Goal: Task Accomplishment & Management: Complete application form

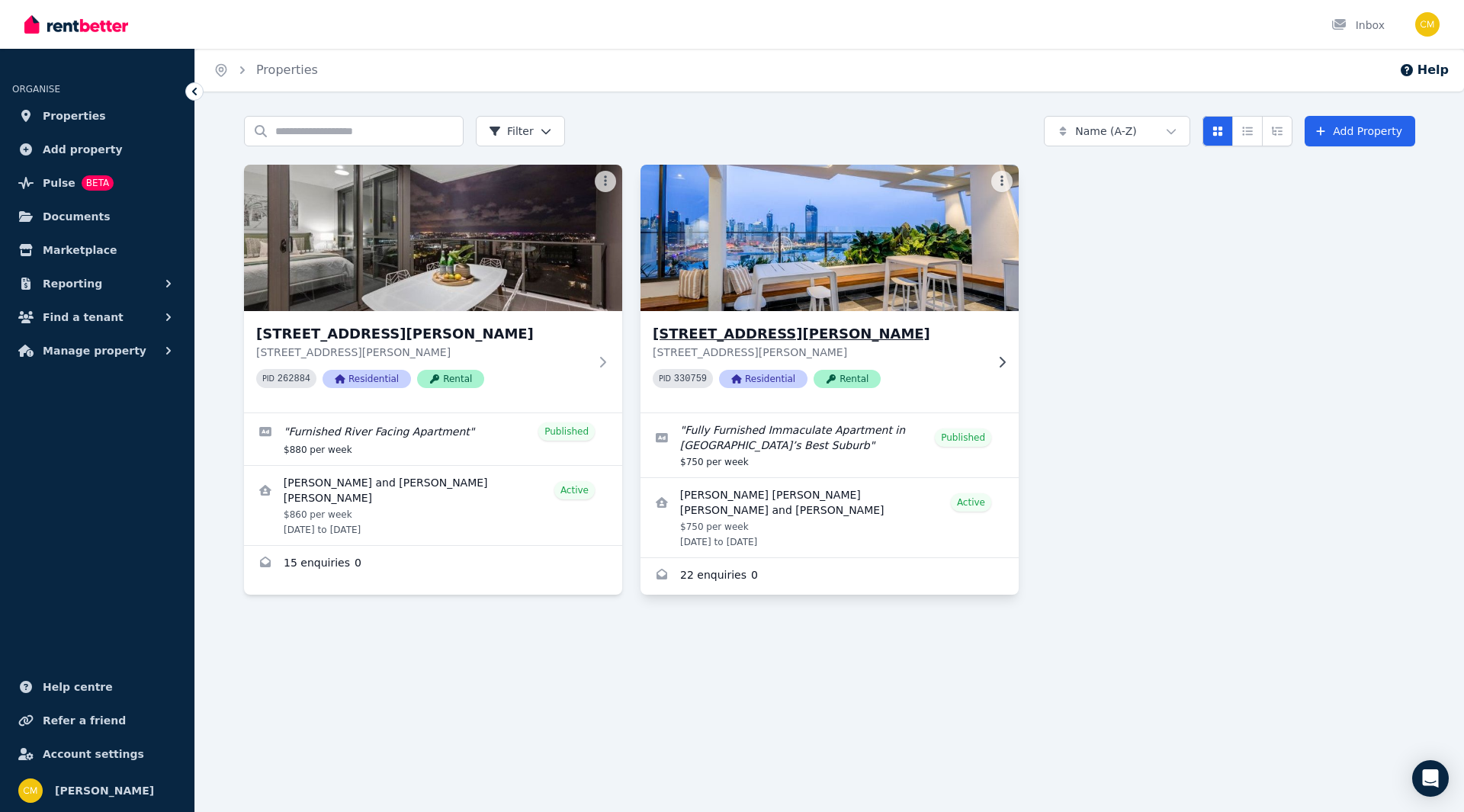
click at [867, 340] on h3 "[STREET_ADDRESS][PERSON_NAME]" at bounding box center [819, 333] width 332 height 21
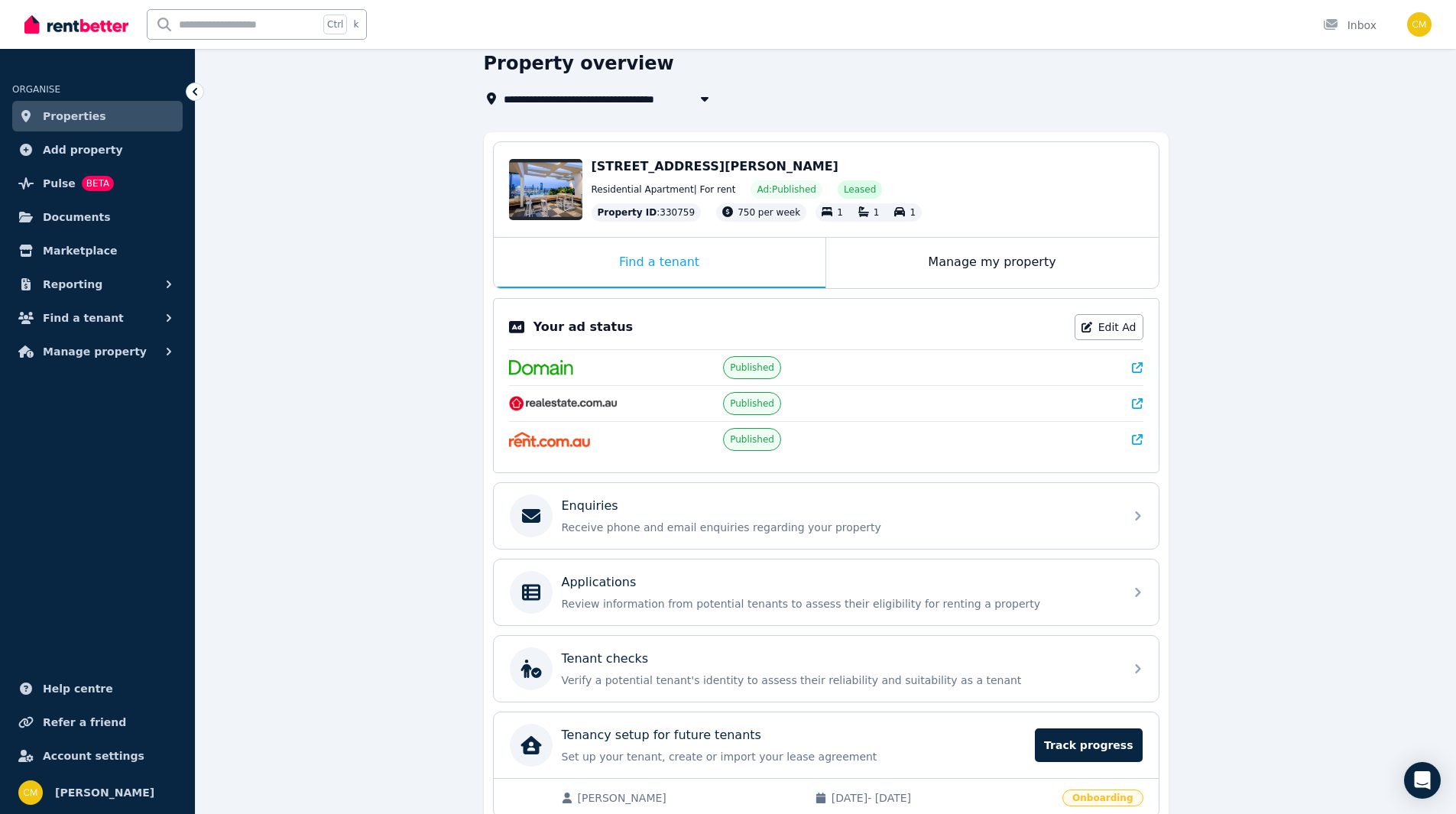
scroll to position [136, 0]
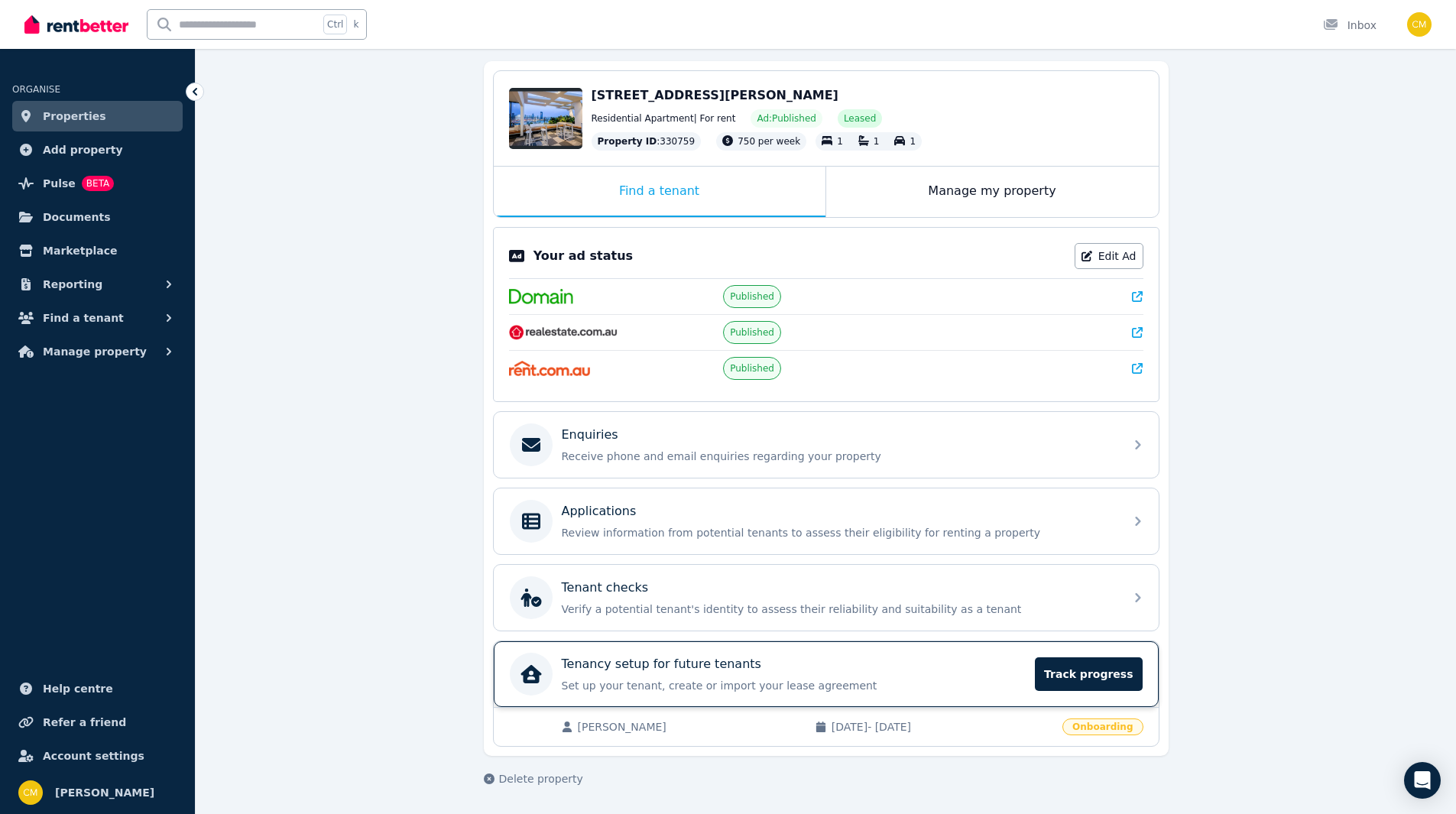
click at [934, 665] on div "Tenancy setup for future tenants" at bounding box center [794, 664] width 465 height 19
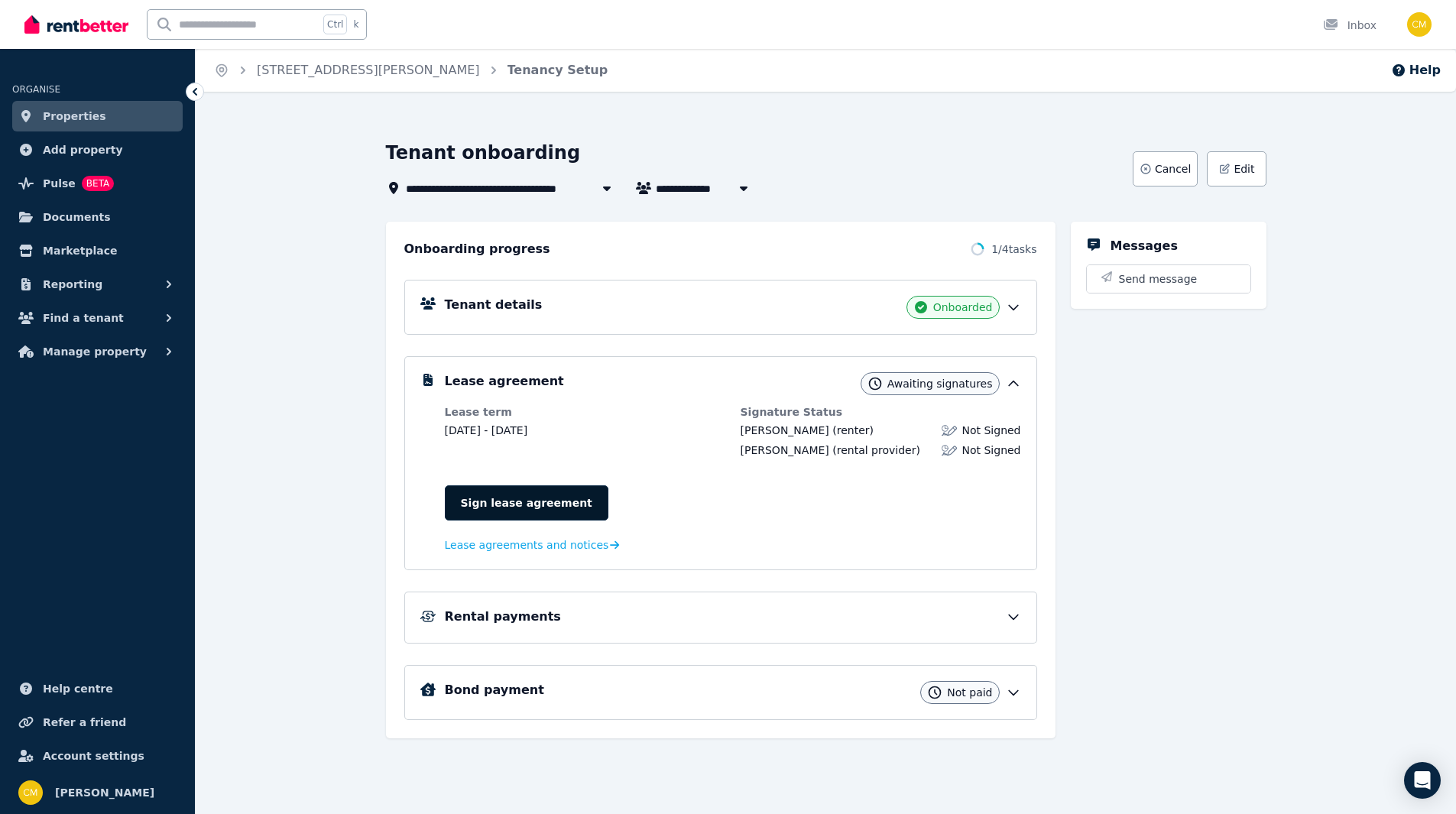
click at [553, 495] on link "Sign lease agreement" at bounding box center [526, 503] width 164 height 36
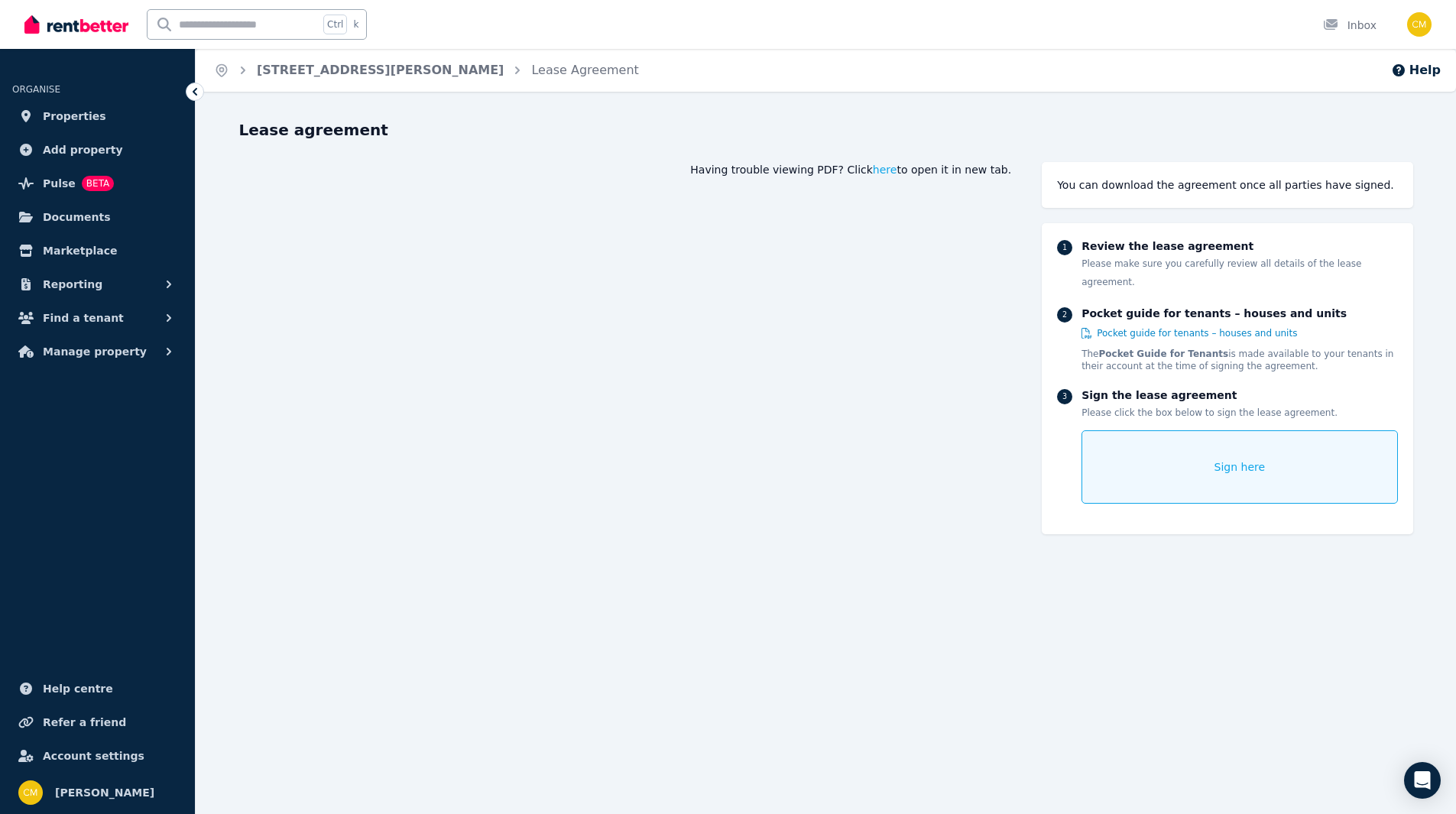
click at [1204, 463] on div "Sign here" at bounding box center [1239, 467] width 315 height 73
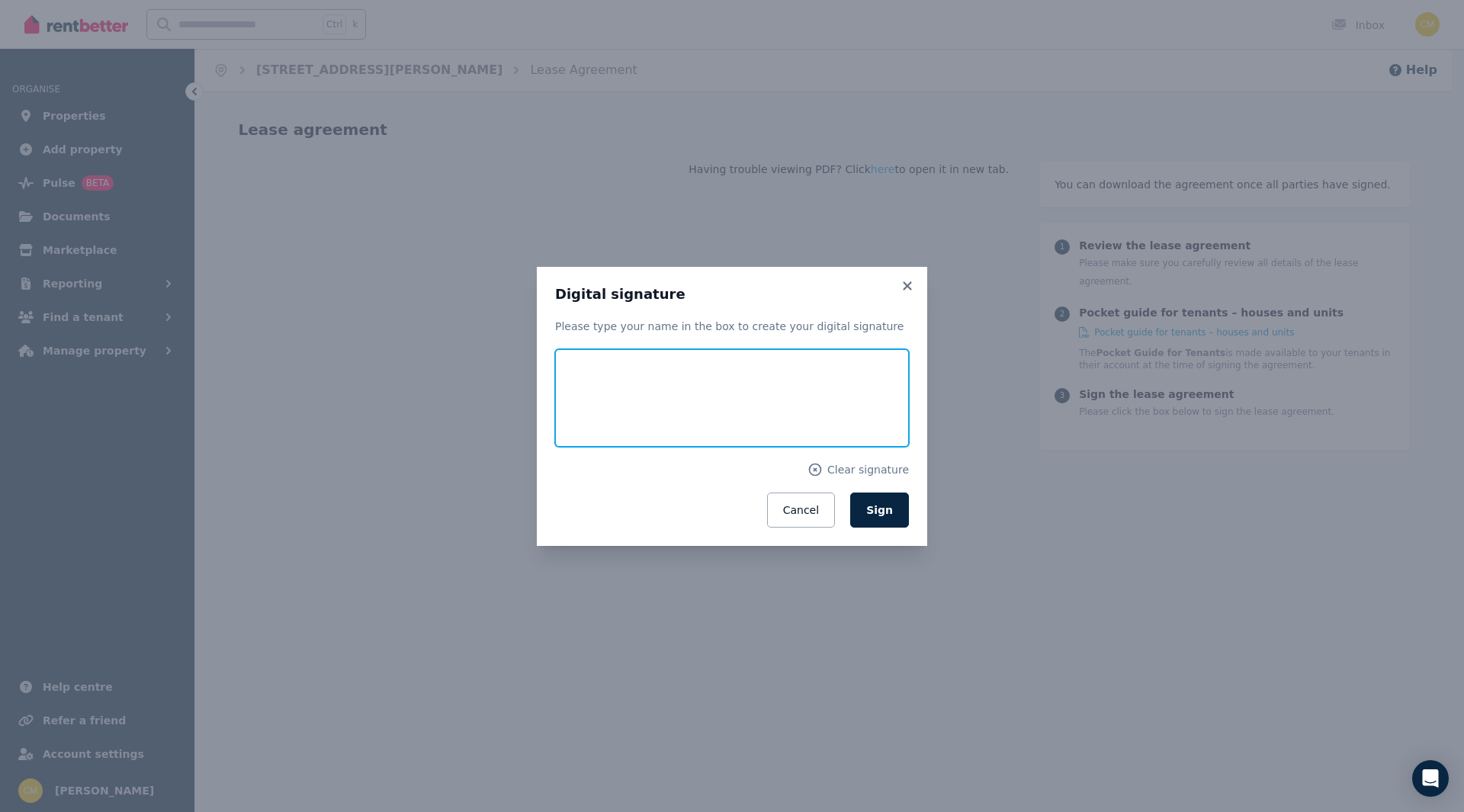
click at [716, 400] on input "text" at bounding box center [732, 398] width 354 height 98
type input "*"
type input "**********"
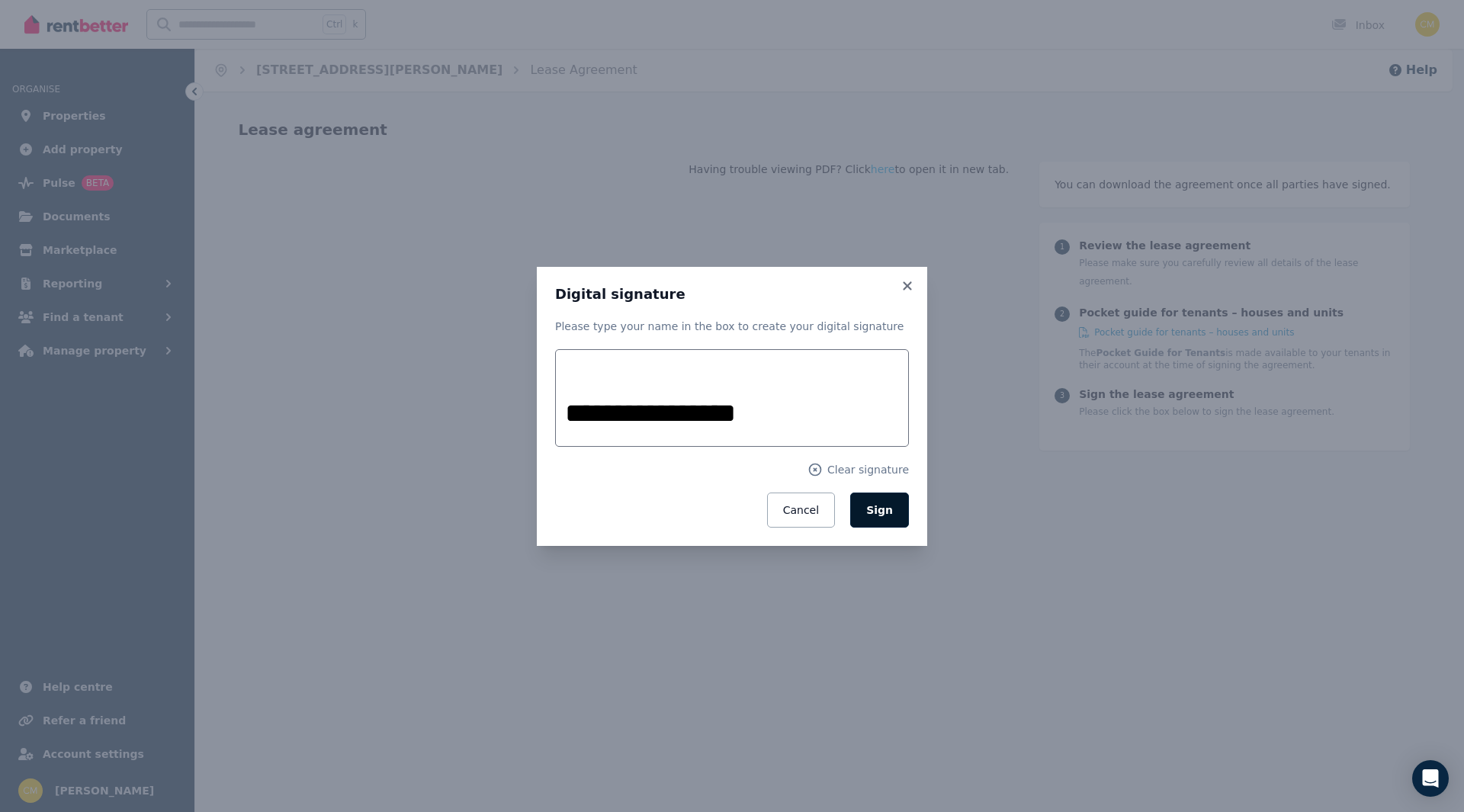
click at [875, 514] on span "Sign" at bounding box center [880, 510] width 27 height 12
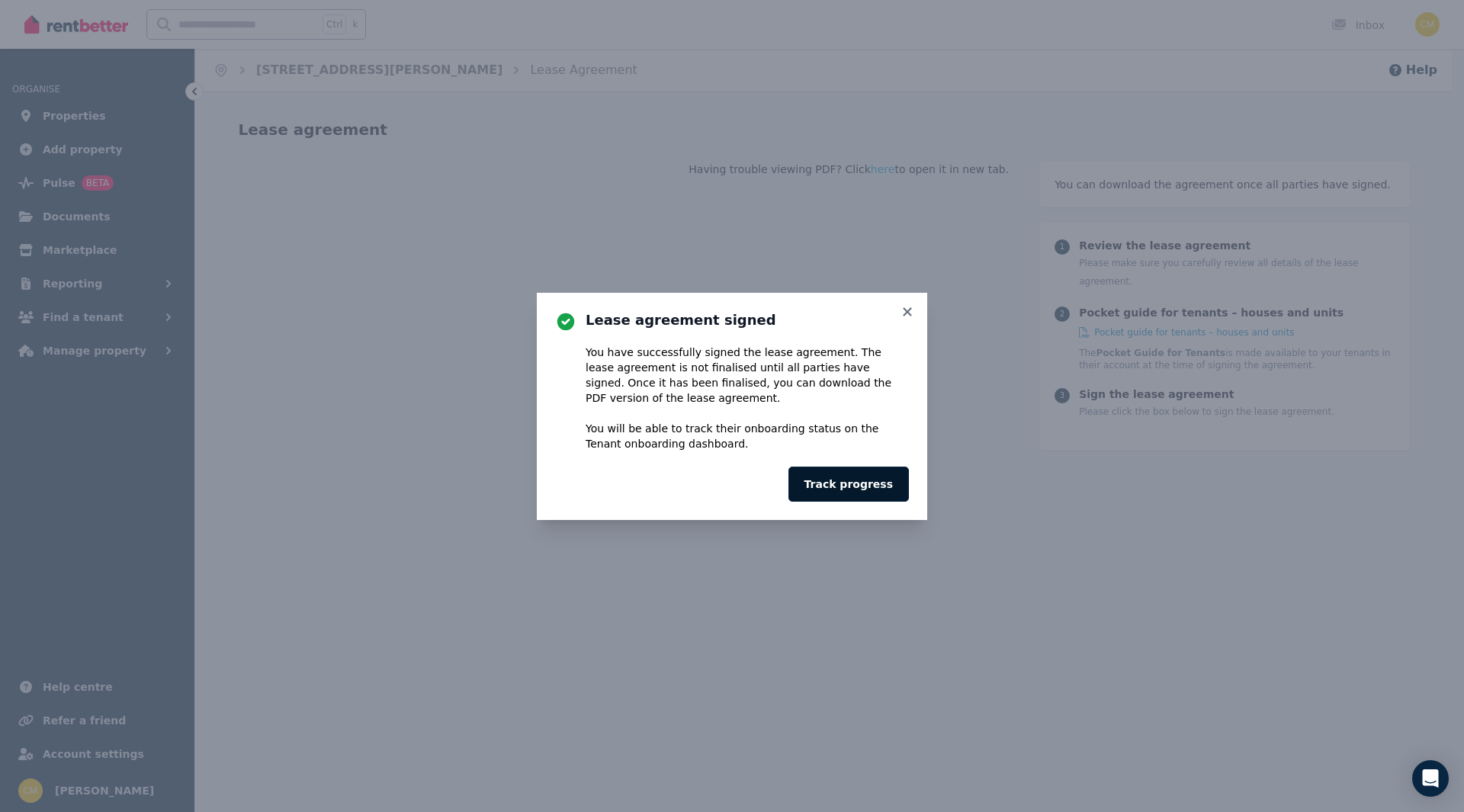
click at [880, 493] on button "Track progress" at bounding box center [849, 484] width 120 height 35
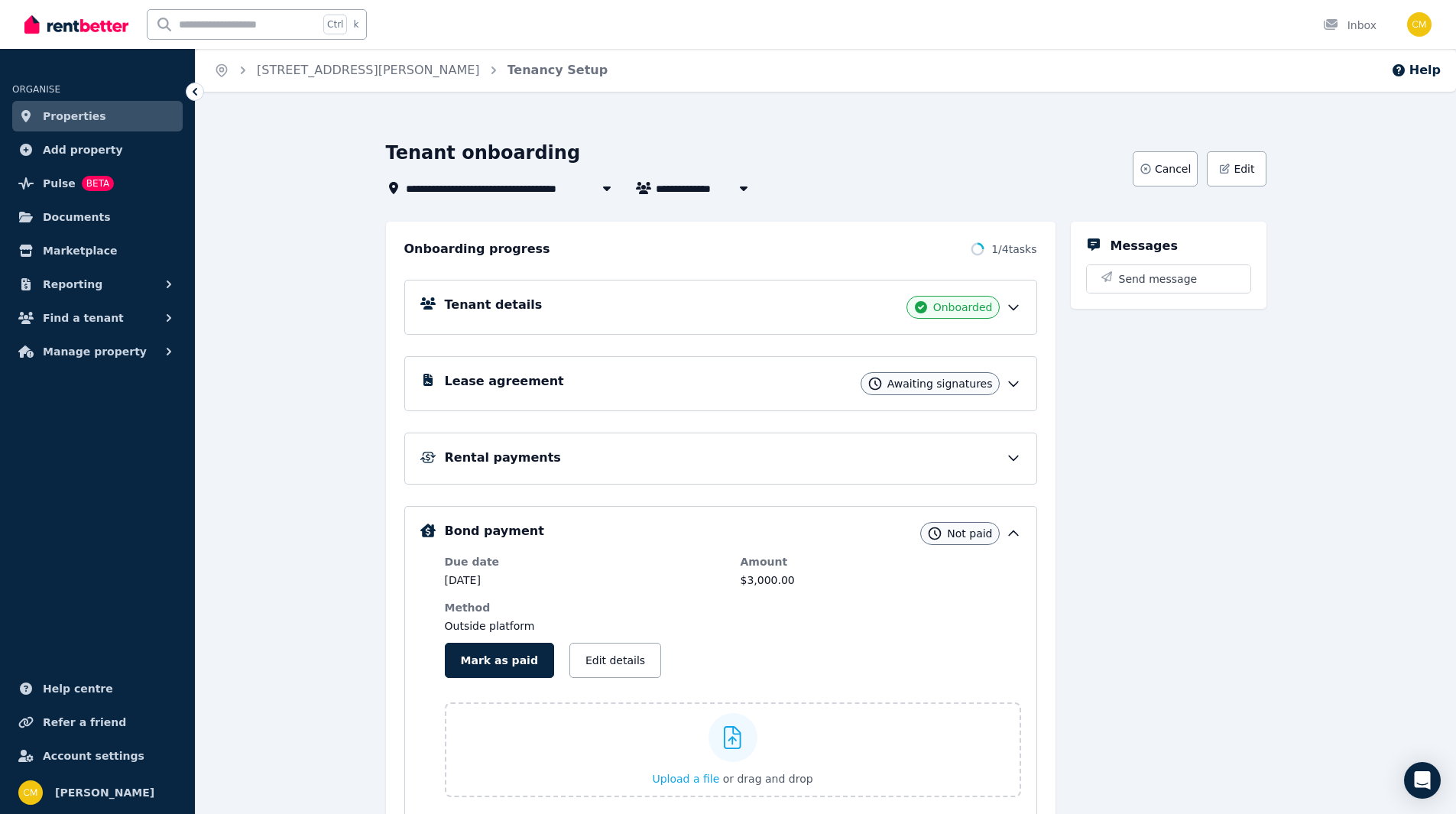
click at [1018, 377] on icon at bounding box center [1013, 384] width 15 height 15
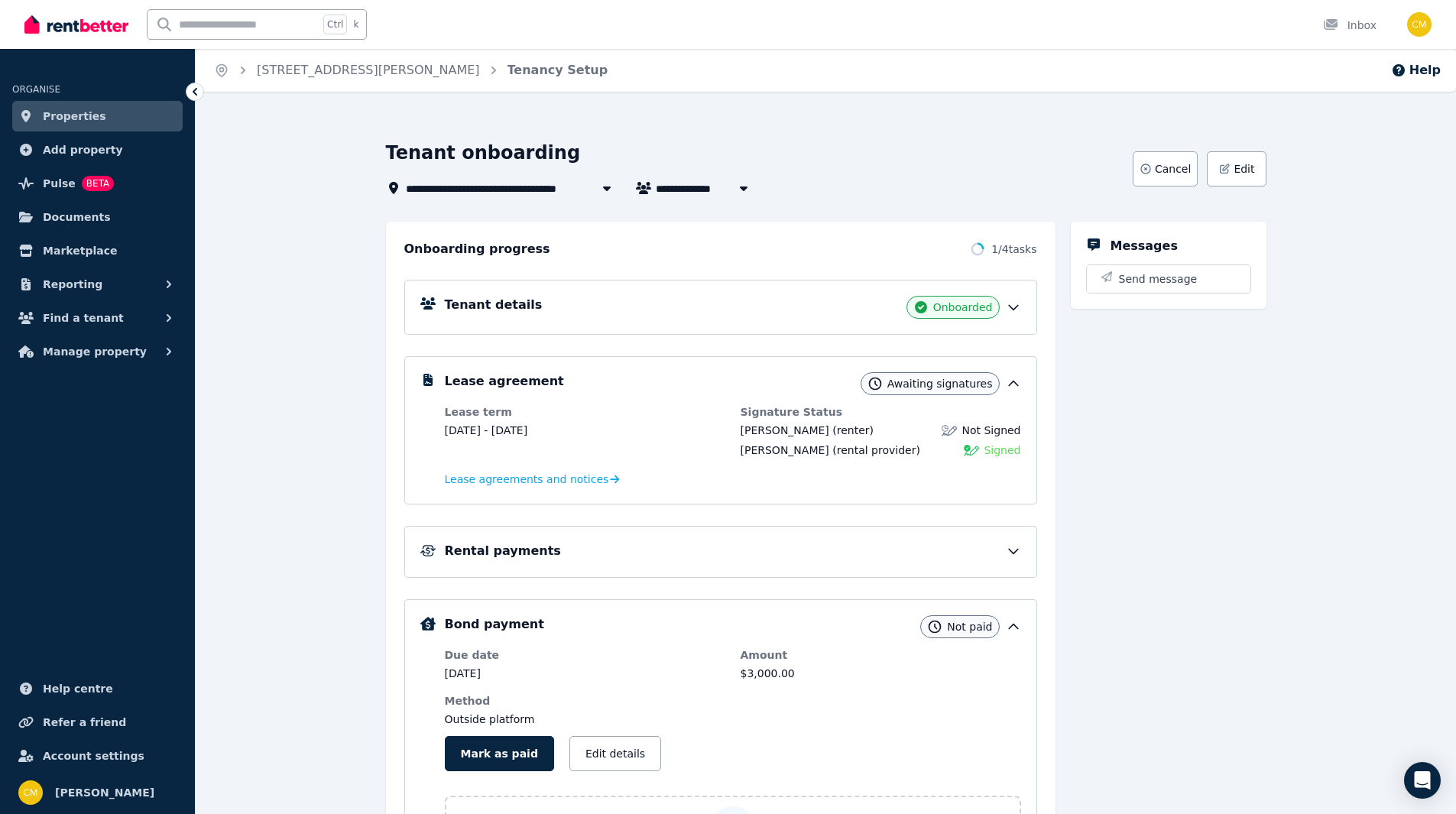
click at [1017, 321] on div "Tenant details Onboarded" at bounding box center [721, 307] width 633 height 55
click at [1017, 314] on icon at bounding box center [1013, 307] width 15 height 15
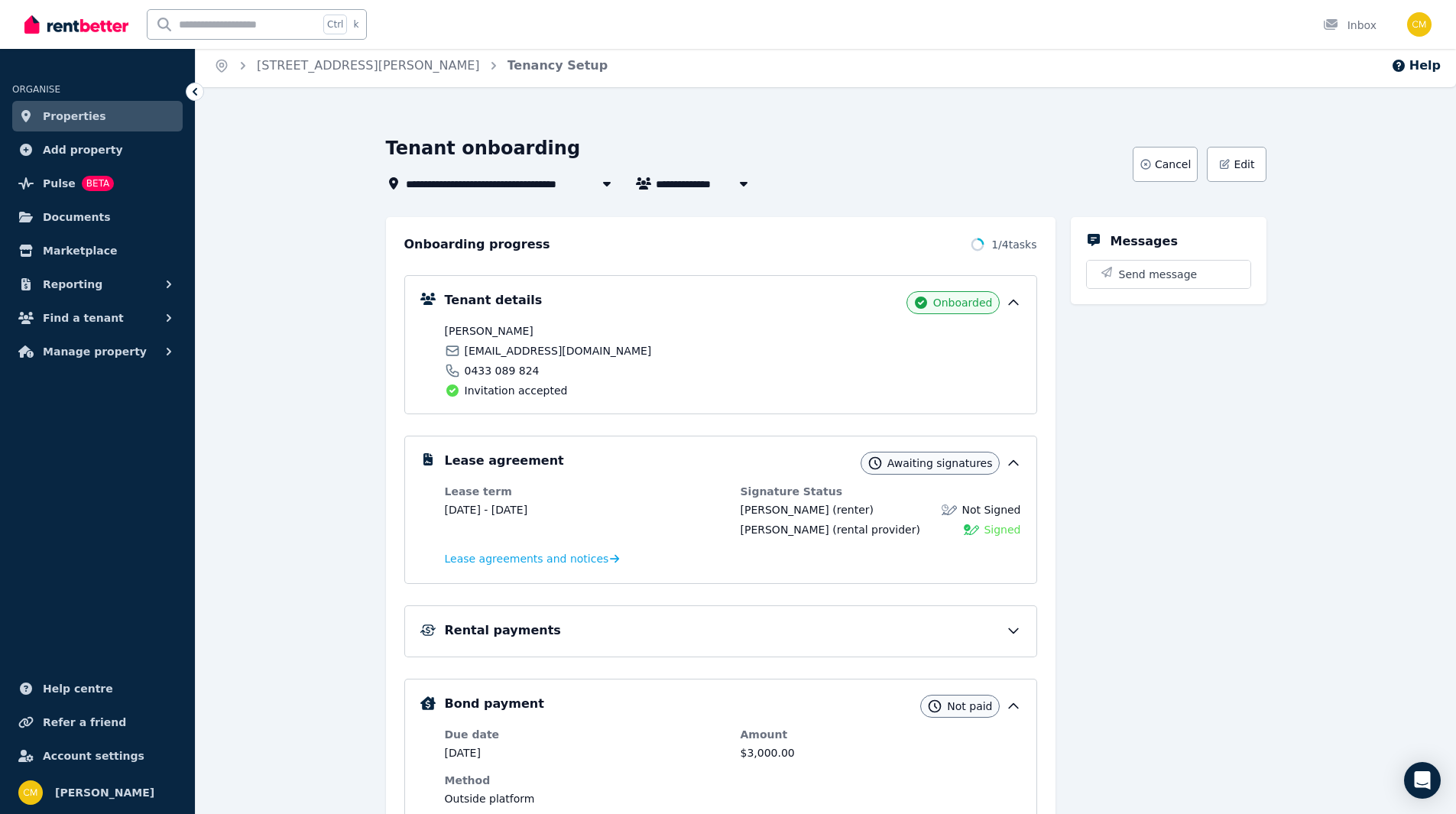
scroll to position [153, 0]
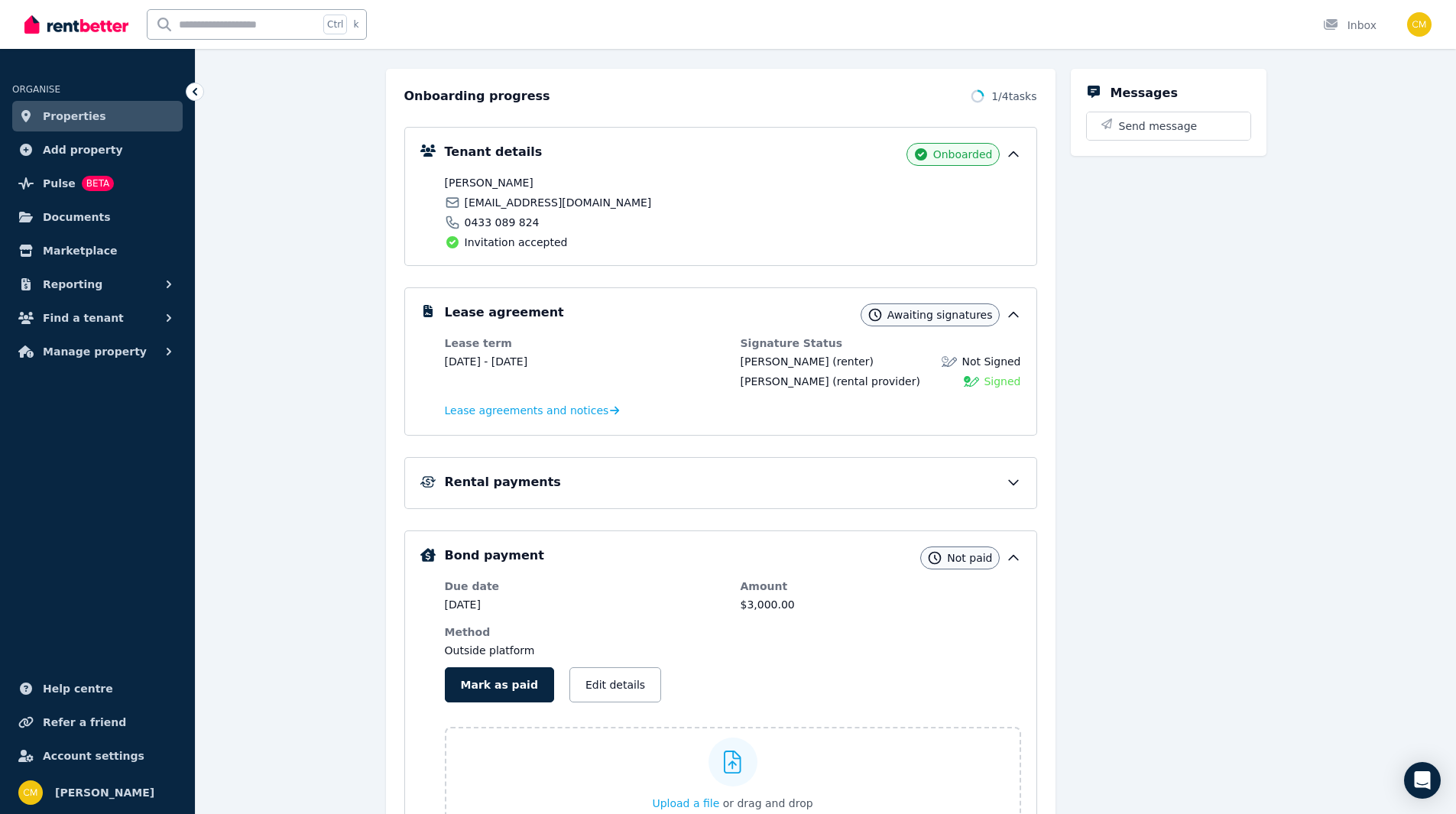
click at [997, 484] on div "Rental payments" at bounding box center [733, 483] width 576 height 19
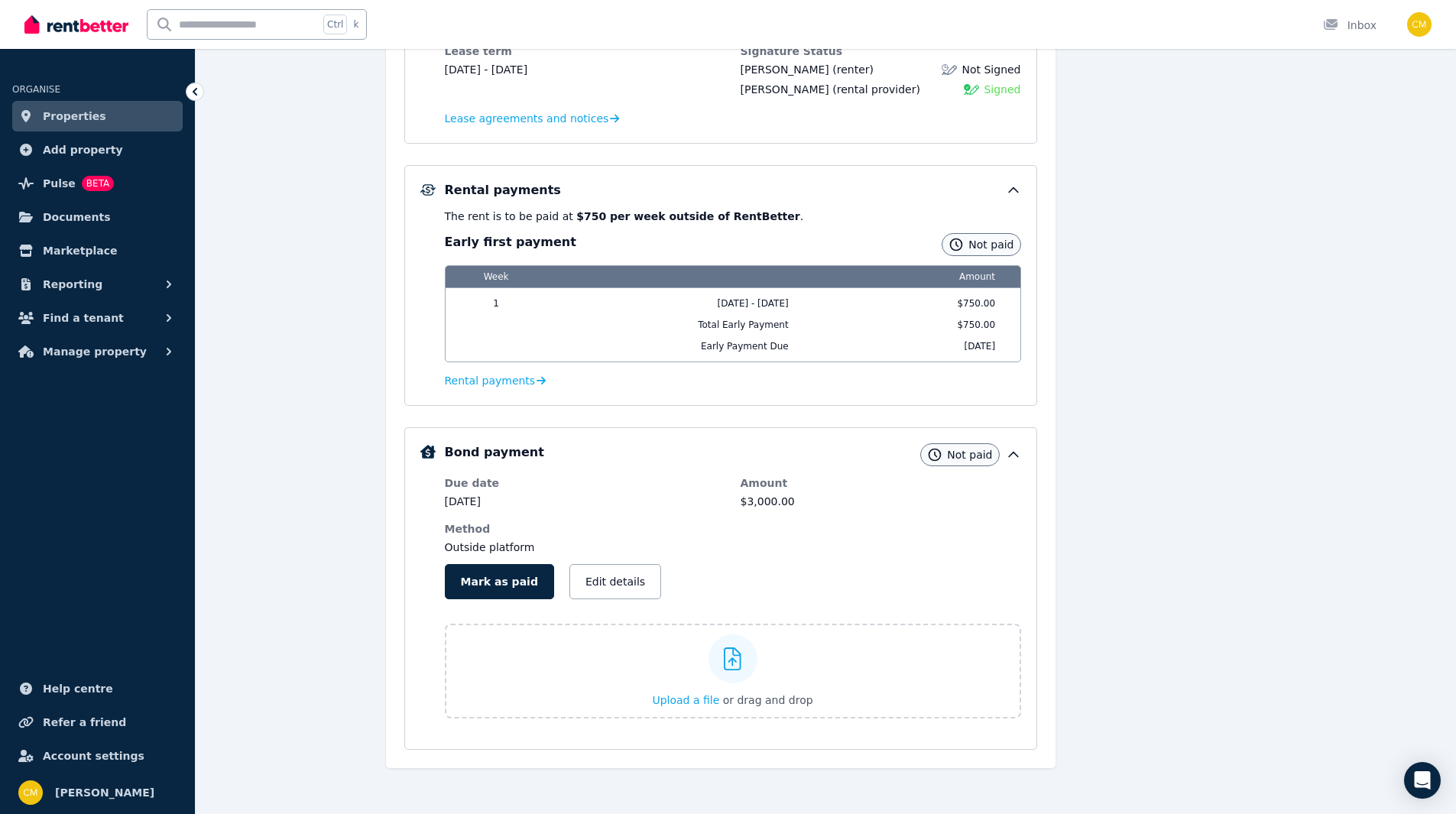
scroll to position [451, 0]
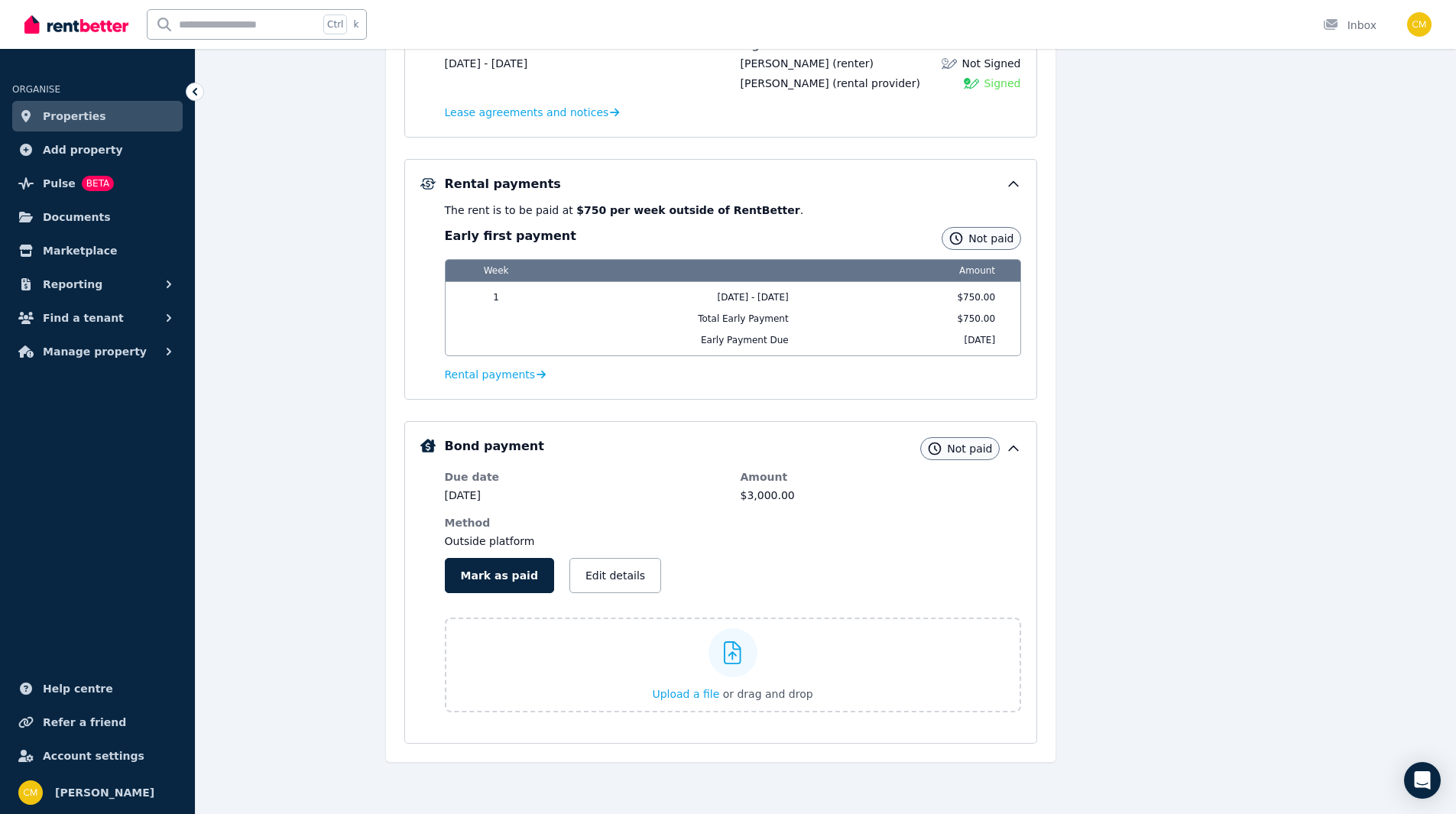
click at [92, 118] on span "Properties" at bounding box center [75, 116] width 64 height 19
